Goal: Browse casually

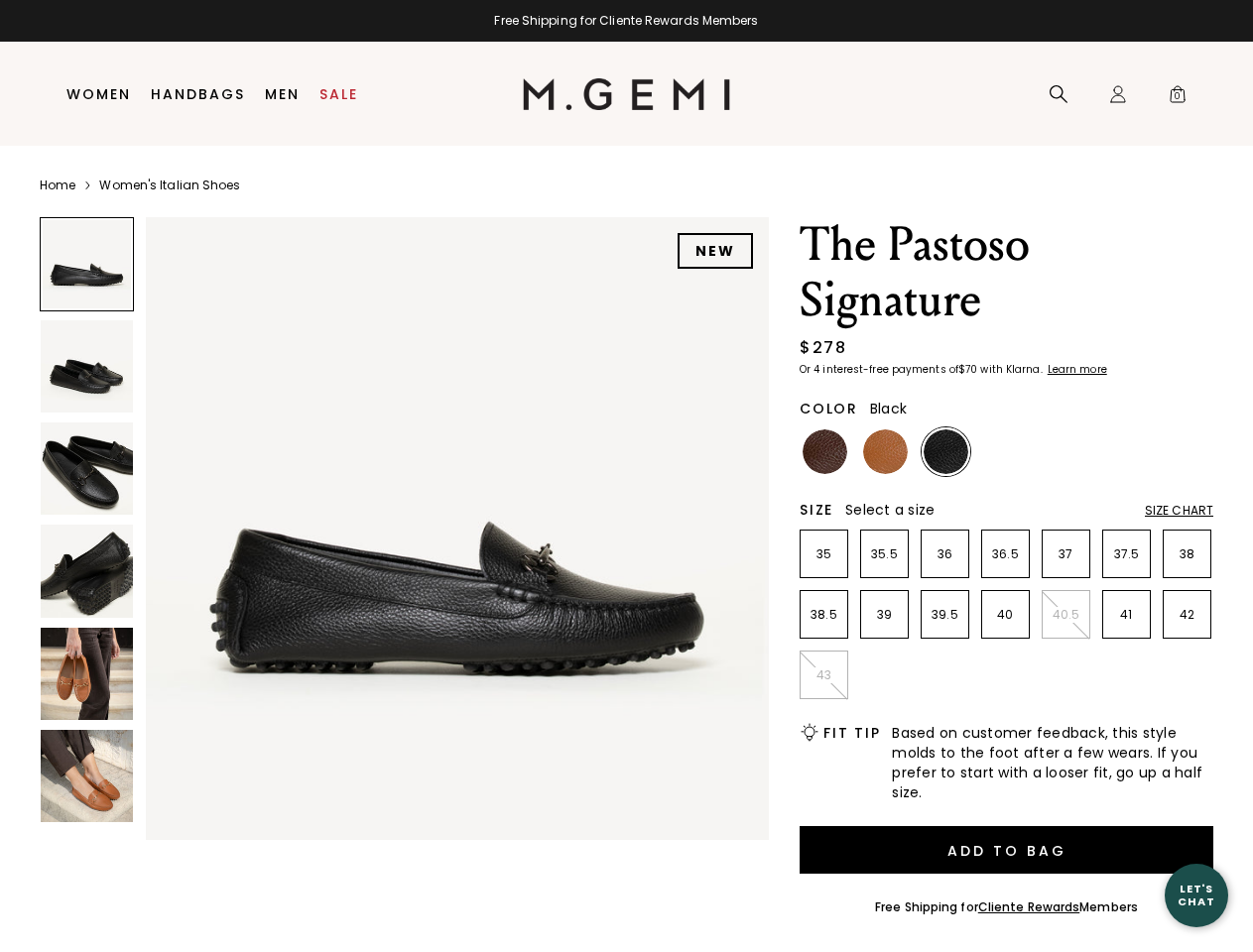
click at [626, 21] on div "Free Shipping for Cliente Rewards Members" at bounding box center [626, 21] width 1253 height 16
click at [1058, 94] on icon at bounding box center [1058, 94] width 20 height 20
click at [1118, 94] on div "Icons/20x20/profile@2x Sign In Orders Rewards Refer a Friend Address Book Call …" at bounding box center [1118, 94] width 40 height 104
click at [1178, 94] on span "0" at bounding box center [1178, 98] width 20 height 20
click at [0, 0] on input "text" at bounding box center [0, 0] width 0 height 0
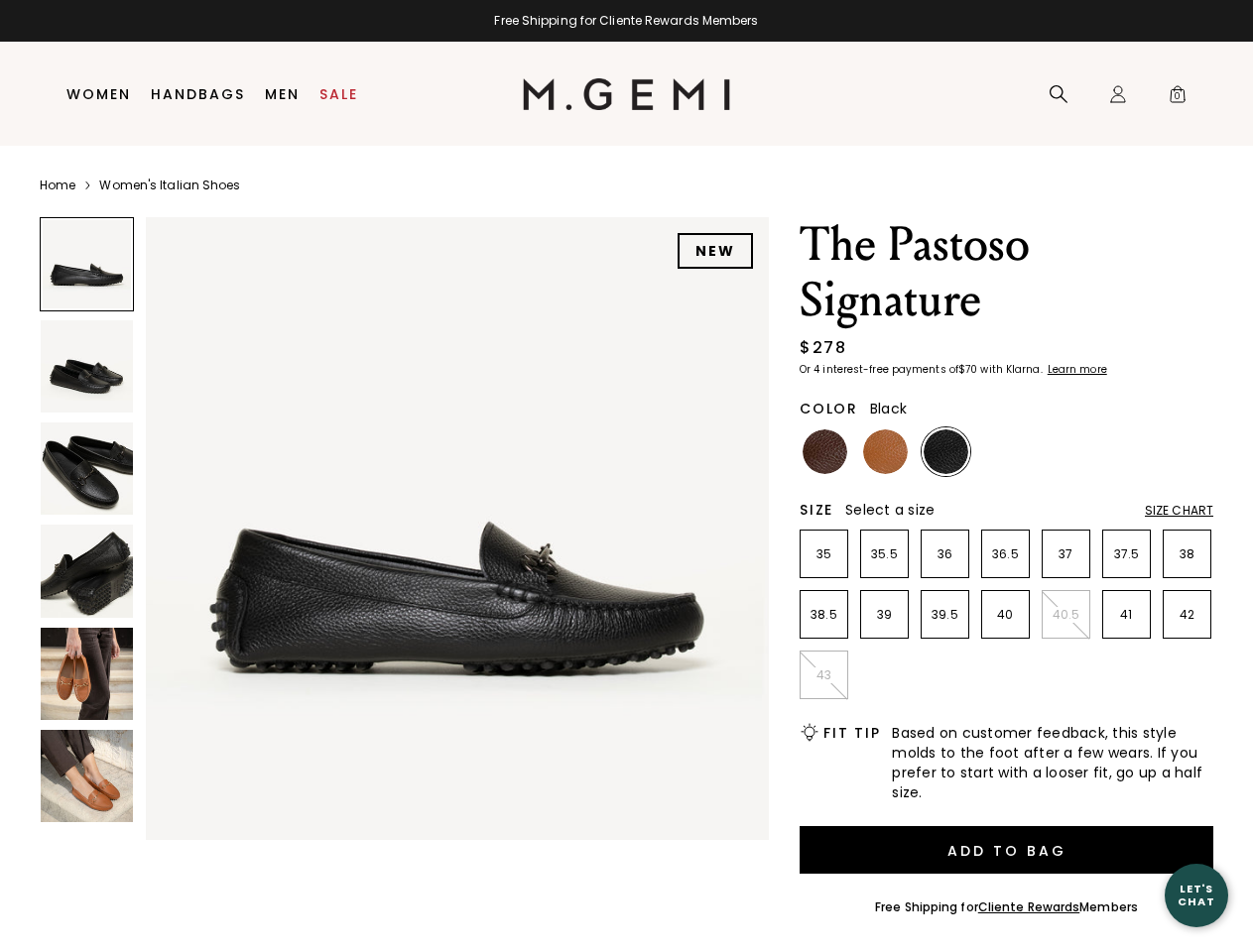
click at [0, 0] on div at bounding box center [0, 0] width 0 height 0
click at [0, 0] on div "Search" at bounding box center [0, 0] width 0 height 0
click at [0, 0] on div at bounding box center [0, 0] width 0 height 0
